Goal: Transaction & Acquisition: Purchase product/service

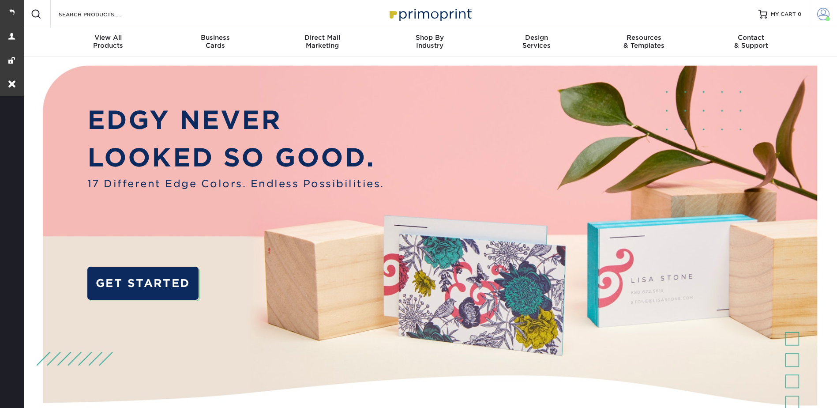
click at [821, 17] on span at bounding box center [823, 14] width 12 height 12
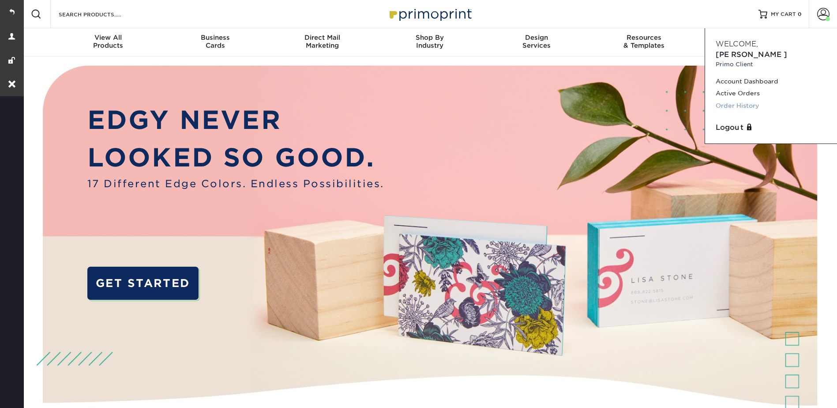
click at [744, 100] on link "Order History" at bounding box center [771, 106] width 111 height 12
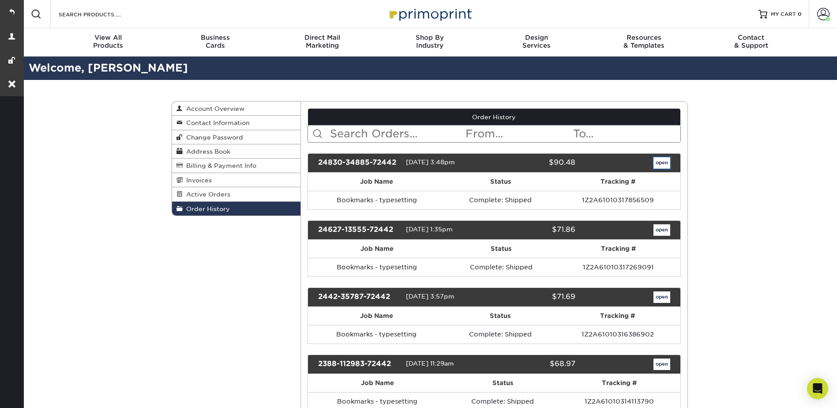
click at [665, 165] on link "open" at bounding box center [662, 162] width 17 height 11
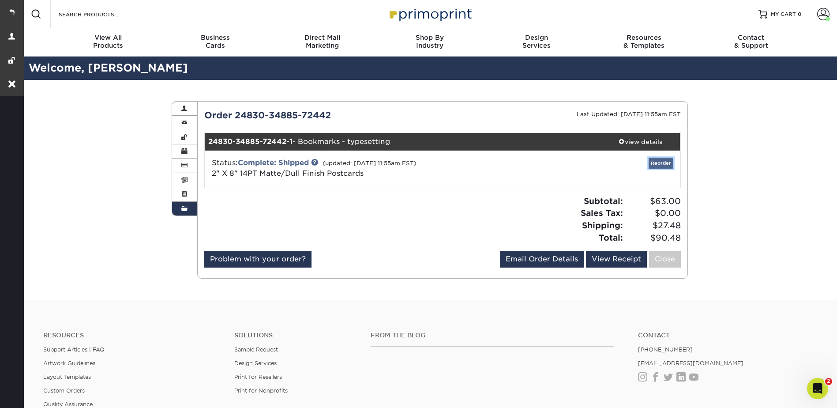
click at [659, 162] on link "Reorder" at bounding box center [661, 163] width 25 height 11
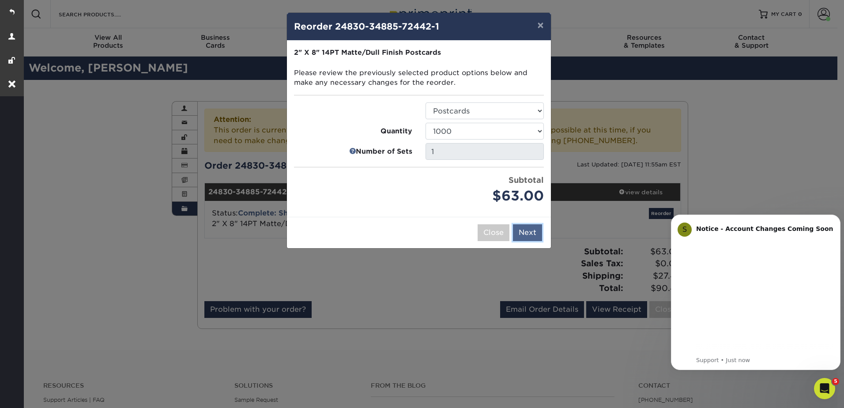
click at [523, 233] on button "Next" at bounding box center [527, 232] width 29 height 17
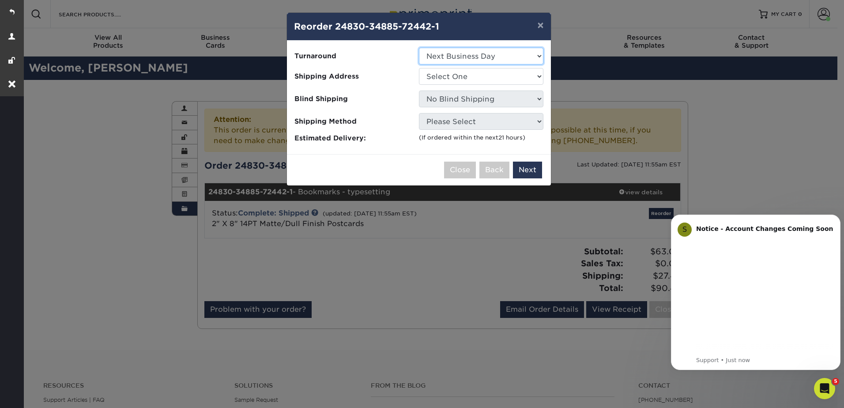
click at [452, 56] on select "Select One 2-4 Business Days 2 Day Next Business Day" at bounding box center [481, 56] width 124 height 17
click at [450, 76] on select "Select One Book marks Thomas Beaver Free Library Thomas Beaver Free Library" at bounding box center [481, 76] width 124 height 17
select select "215457"
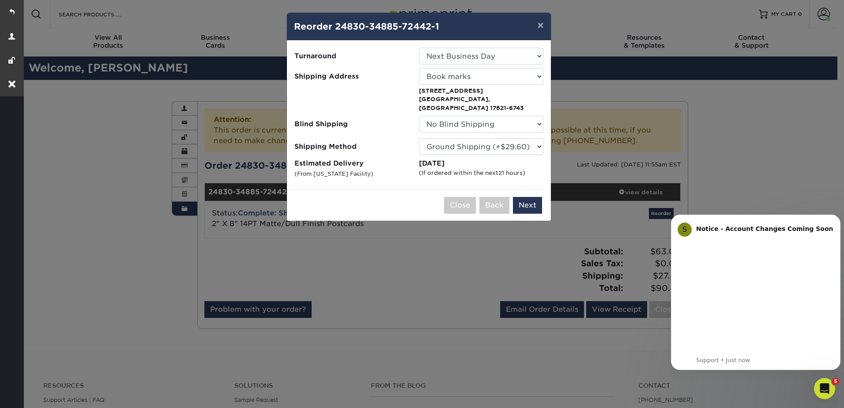
click at [527, 189] on div "Close Back Next Add to Cart" at bounding box center [419, 204] width 264 height 31
click at [533, 197] on button "Next" at bounding box center [527, 205] width 29 height 17
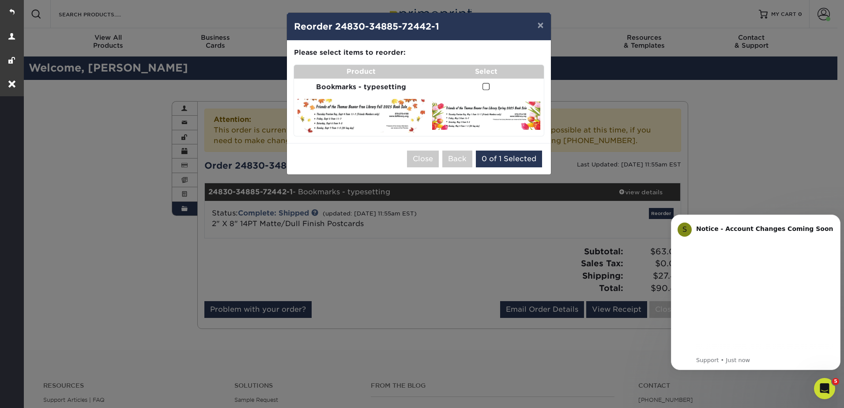
click at [484, 90] on span at bounding box center [486, 87] width 8 height 8
click at [0, 0] on input "checkbox" at bounding box center [0, 0] width 0 height 0
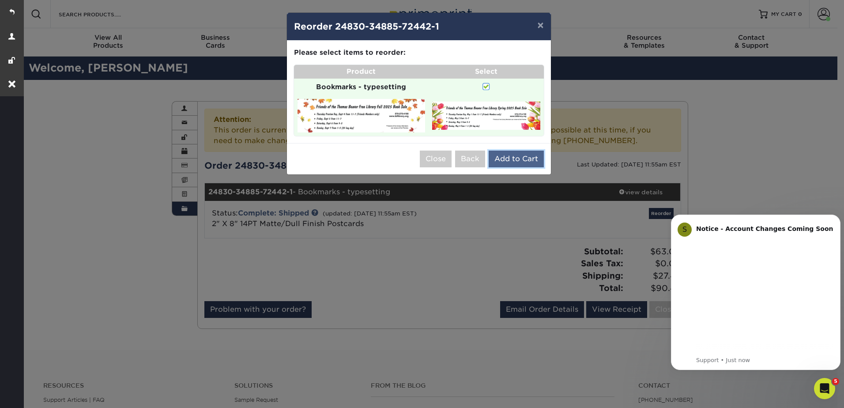
click at [514, 161] on button "Add to Cart" at bounding box center [515, 158] width 55 height 17
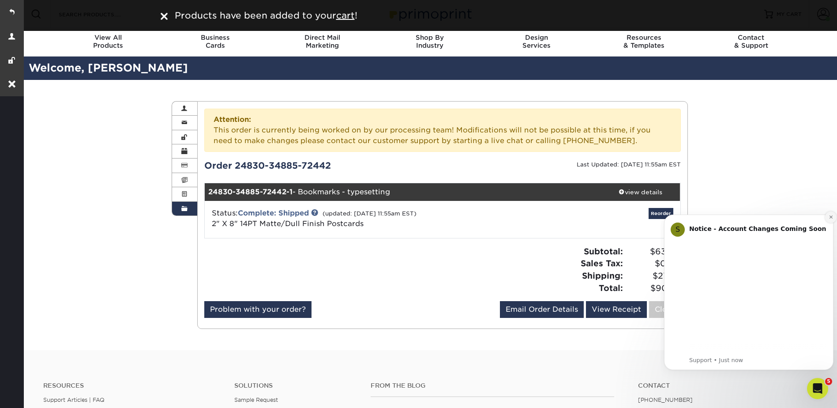
drag, startPoint x: 1451, startPoint y: 320, endPoint x: 830, endPoint y: 217, distance: 629.0
click at [830, 217] on icon "Dismiss notification" at bounding box center [830, 216] width 3 height 3
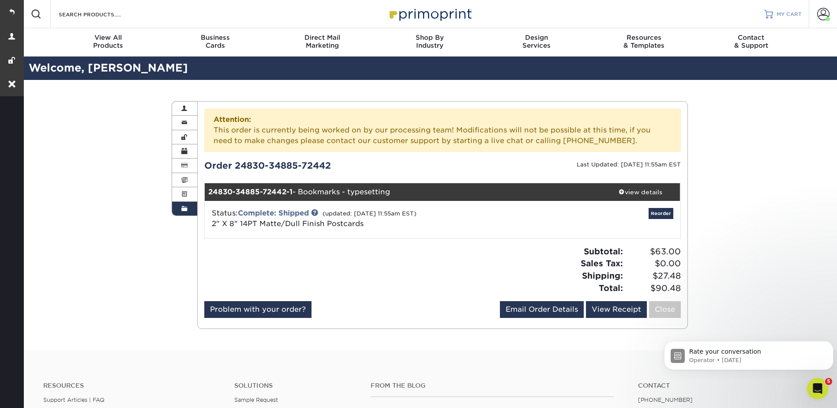
click at [769, 16] on div at bounding box center [768, 14] width 9 height 9
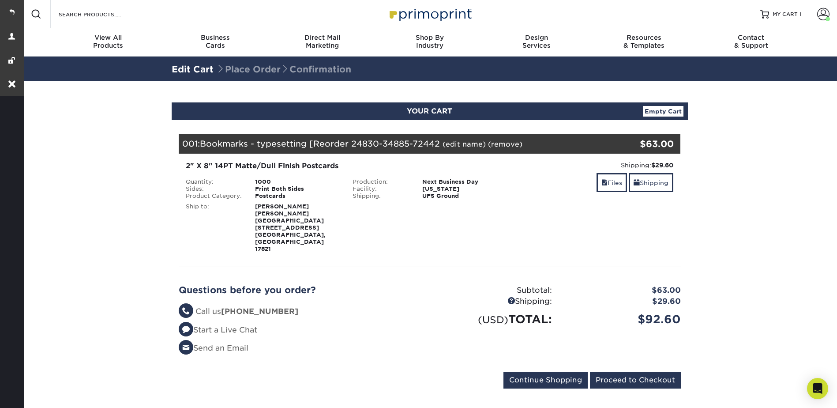
click at [462, 142] on link "(edit name)" at bounding box center [464, 144] width 43 height 8
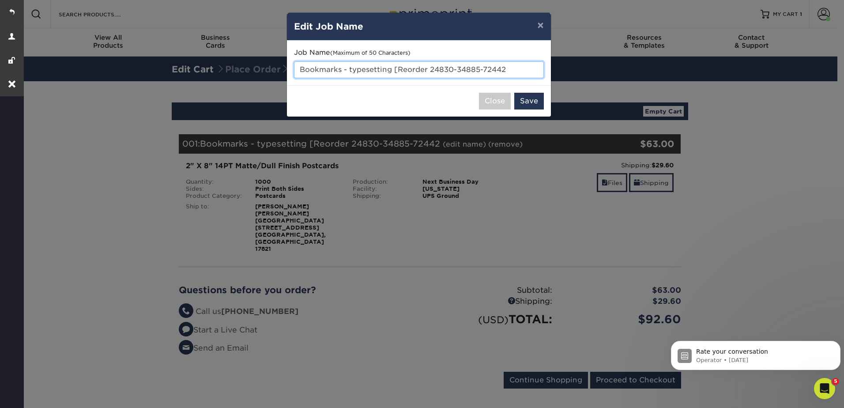
drag, startPoint x: 392, startPoint y: 70, endPoint x: 512, endPoint y: 67, distance: 120.1
click at [512, 67] on input "Bookmarks - typesetting [Reorder 24830-34885-72442" at bounding box center [419, 69] width 250 height 17
type input "Bookmarks - typesetting"
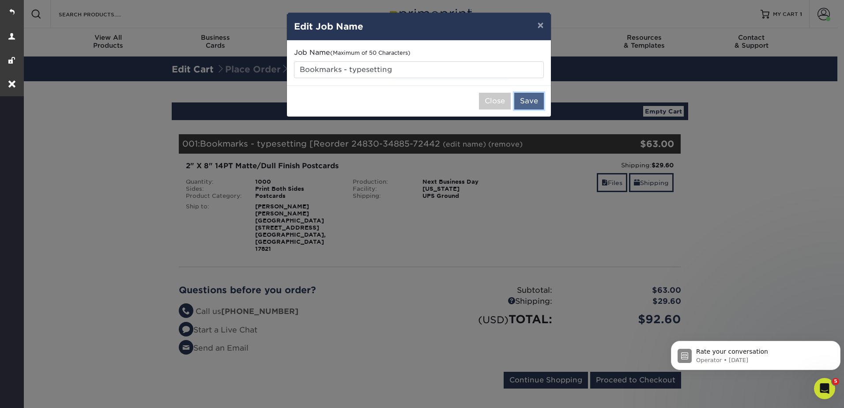
click at [528, 93] on button "Save" at bounding box center [529, 101] width 30 height 17
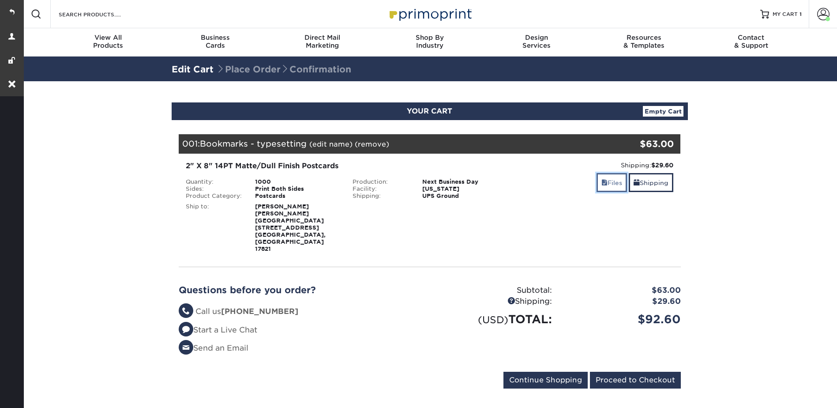
click at [609, 184] on link "Files" at bounding box center [612, 182] width 30 height 19
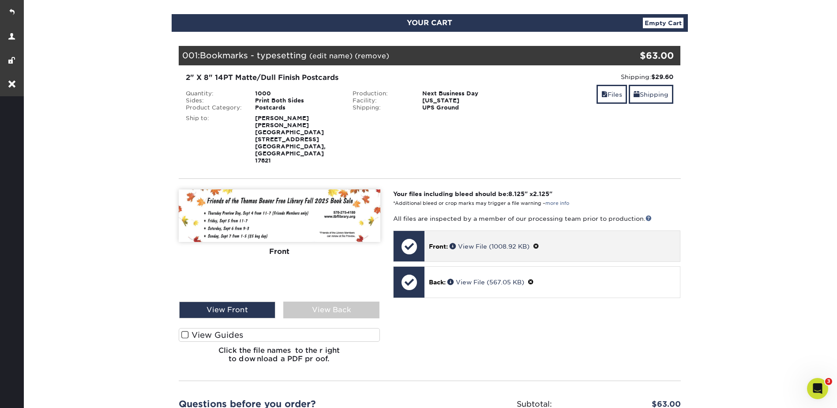
click at [539, 243] on span at bounding box center [536, 246] width 6 height 7
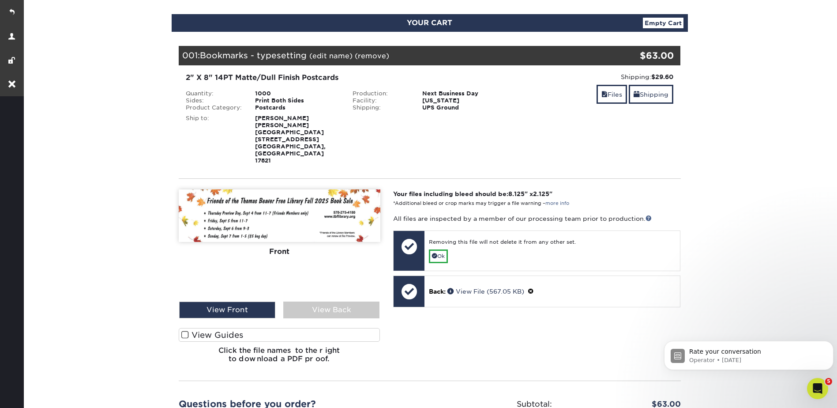
click at [445, 138] on div "Blind Ship:" at bounding box center [429, 137] width 167 height 53
click at [353, 301] on div "View Back" at bounding box center [331, 309] width 96 height 17
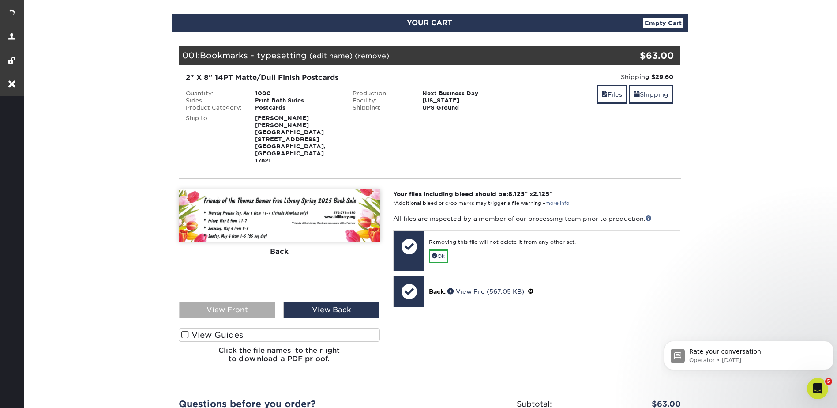
click at [230, 301] on div "View Front" at bounding box center [227, 309] width 96 height 17
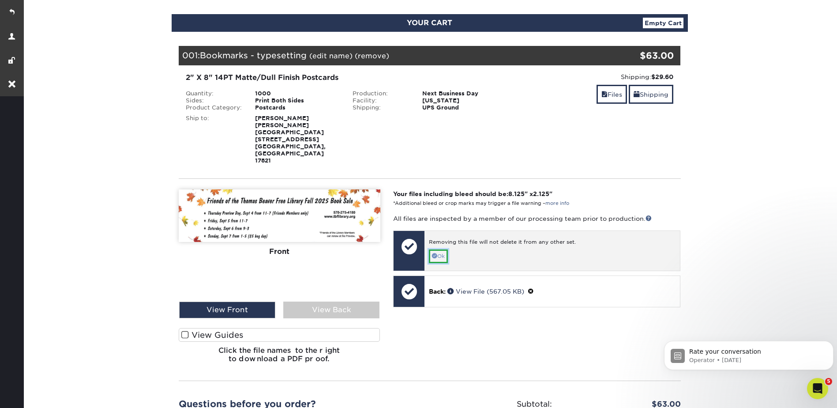
click at [446, 249] on link "Ok" at bounding box center [438, 256] width 19 height 14
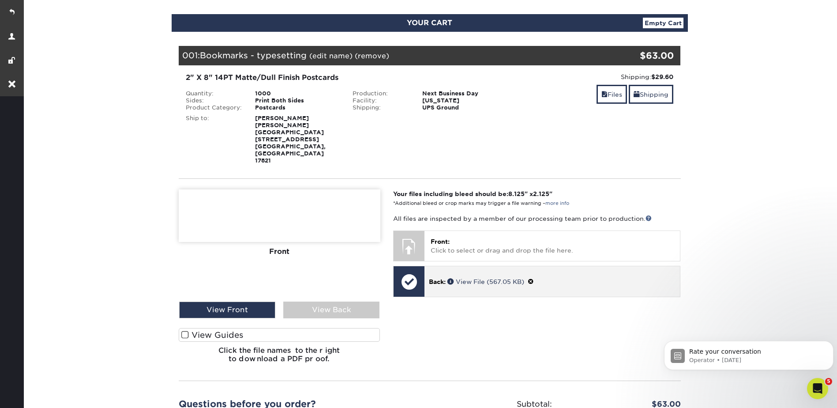
click at [534, 278] on span at bounding box center [531, 281] width 6 height 7
click at [439, 285] on link "Ok" at bounding box center [438, 292] width 19 height 14
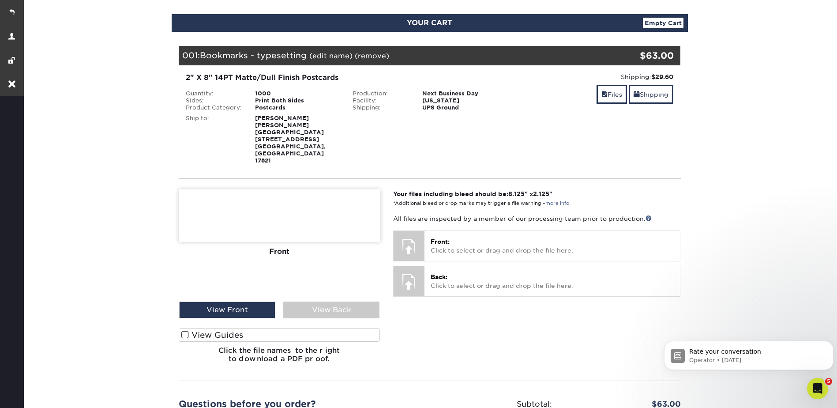
click at [468, 178] on div "The file uploader is not compatible with mobile devices. Please increase your b…" at bounding box center [430, 275] width 502 height 195
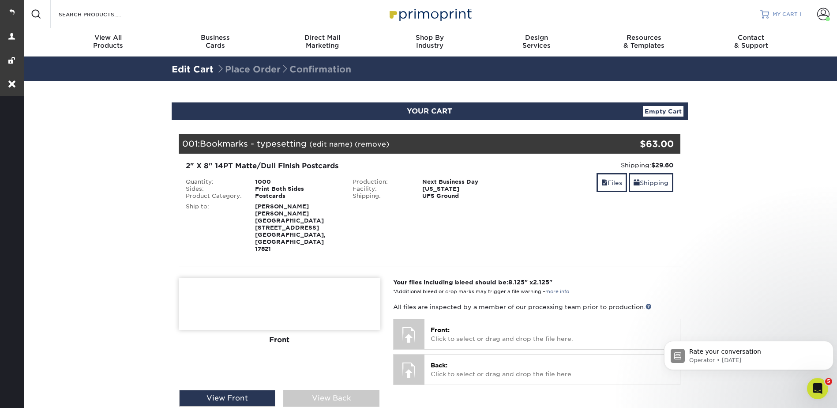
click at [781, 14] on span "MY CART" at bounding box center [785, 15] width 25 height 8
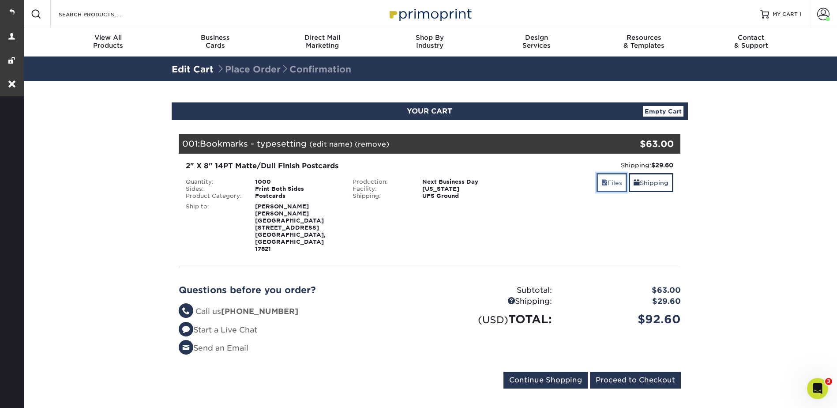
click at [613, 183] on link "Files" at bounding box center [612, 182] width 30 height 19
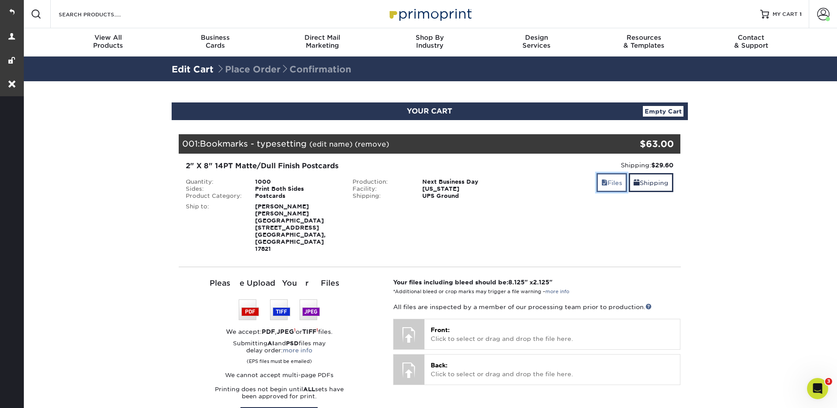
click at [613, 183] on link "Files" at bounding box center [612, 182] width 30 height 19
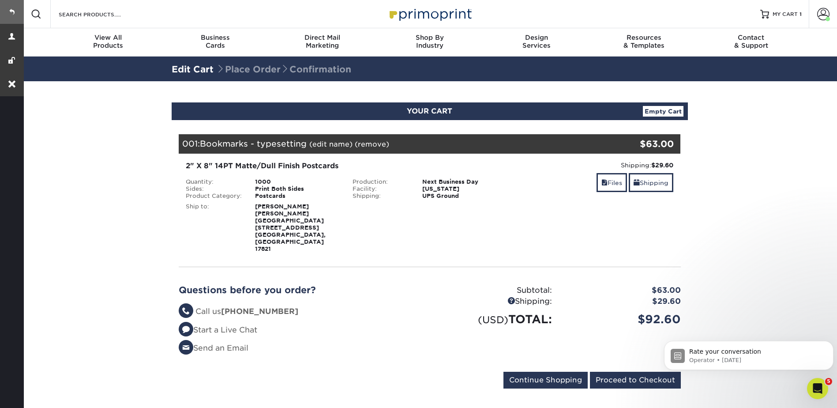
click at [9, 10] on link at bounding box center [12, 12] width 24 height 24
